Goal: Information Seeking & Learning: Learn about a topic

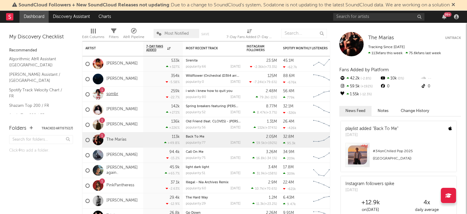
click at [111, 94] on link "sombr" at bounding box center [112, 94] width 12 height 5
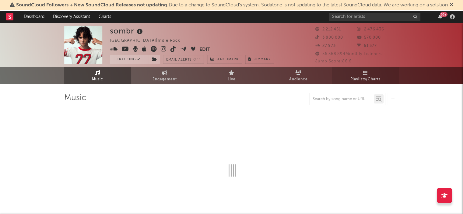
click at [368, 77] on span "Playlists/Charts" at bounding box center [365, 79] width 30 height 7
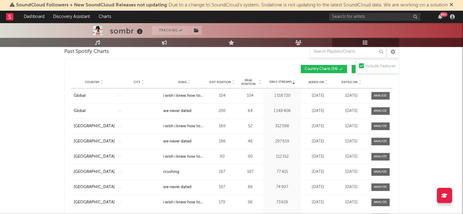
scroll to position [739, 0]
click at [180, 82] on span "Song" at bounding box center [182, 82] width 9 height 4
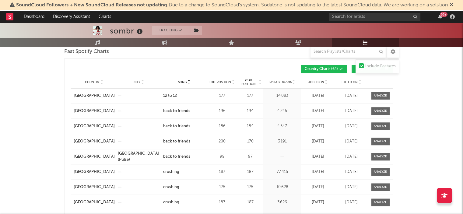
scroll to position [717, 0]
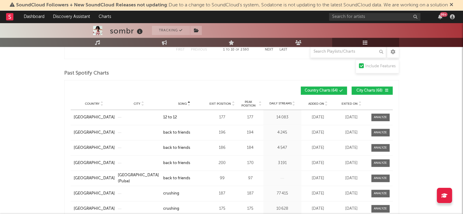
click at [366, 89] on span "City Charts ( 68 )" at bounding box center [369, 91] width 28 height 4
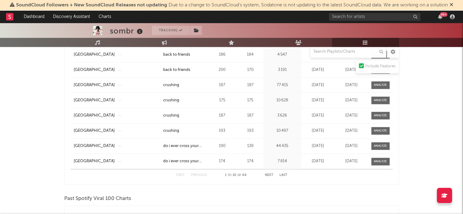
scroll to position [809, 0]
click at [268, 174] on button "Next" at bounding box center [269, 175] width 9 height 3
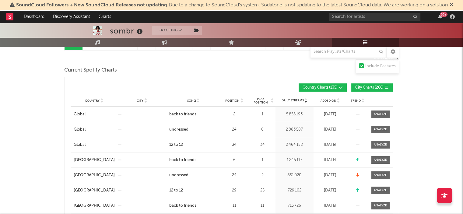
scroll to position [73, 0]
click at [370, 89] on span "City Charts ( 266 )" at bounding box center [369, 88] width 28 height 4
click at [190, 101] on span "Song" at bounding box center [191, 101] width 9 height 4
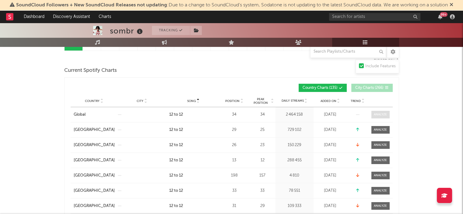
click at [389, 111] on span at bounding box center [380, 115] width 18 height 8
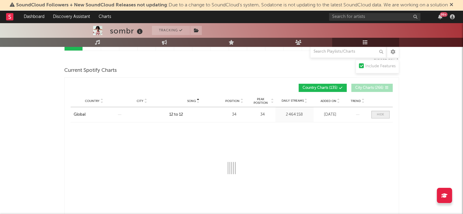
select select "1w"
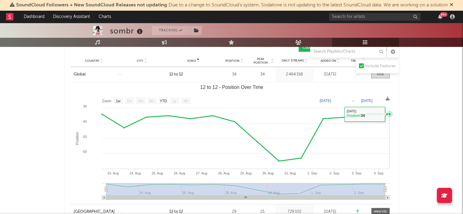
scroll to position [129, 0]
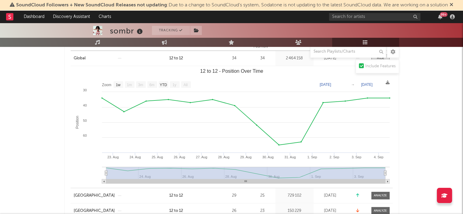
drag, startPoint x: 339, startPoint y: 183, endPoint x: 348, endPoint y: 182, distance: 8.7
click at [348, 182] on icon "Created with Highcharts 10.3.3 Position 12 to 12 - Position Over Time [DATE]. A…" at bounding box center [232, 127] width 322 height 122
